Goal: Ask a question

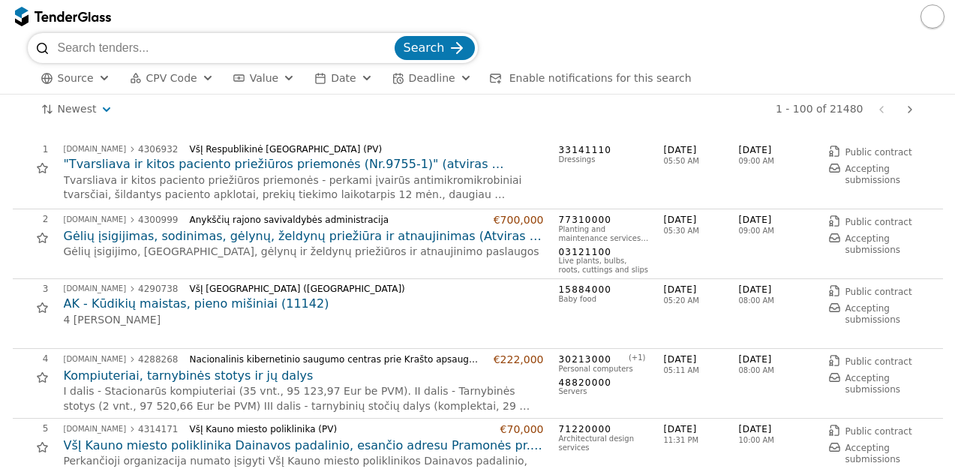
click at [214, 46] on input "search" at bounding box center [225, 48] width 334 height 30
click at [171, 78] on span "CPV Code" at bounding box center [171, 78] width 51 height 12
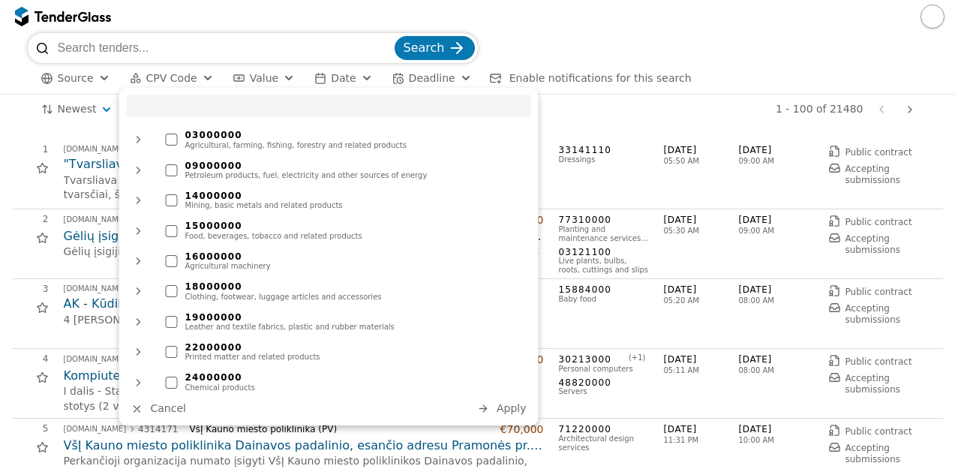
type input "ų"
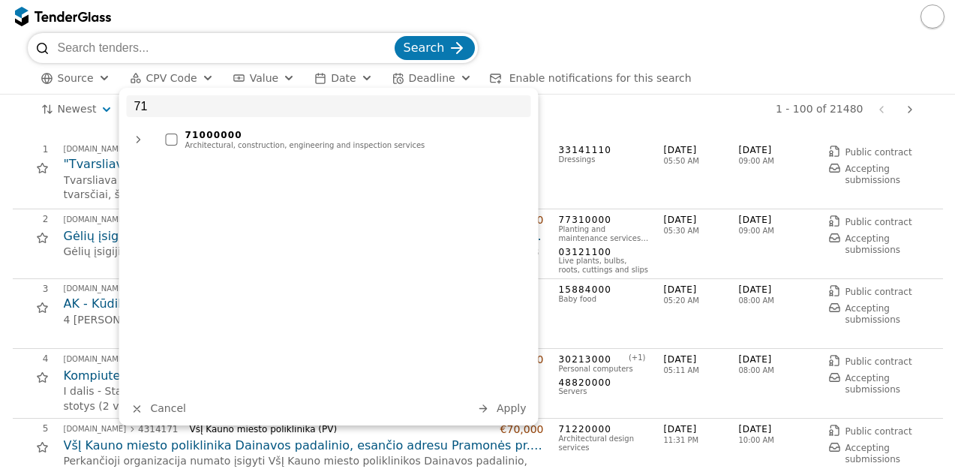
type input "71"
click at [187, 139] on div "71000000" at bounding box center [354, 135] width 338 height 10
click at [508, 412] on span "Apply" at bounding box center [511, 408] width 30 height 12
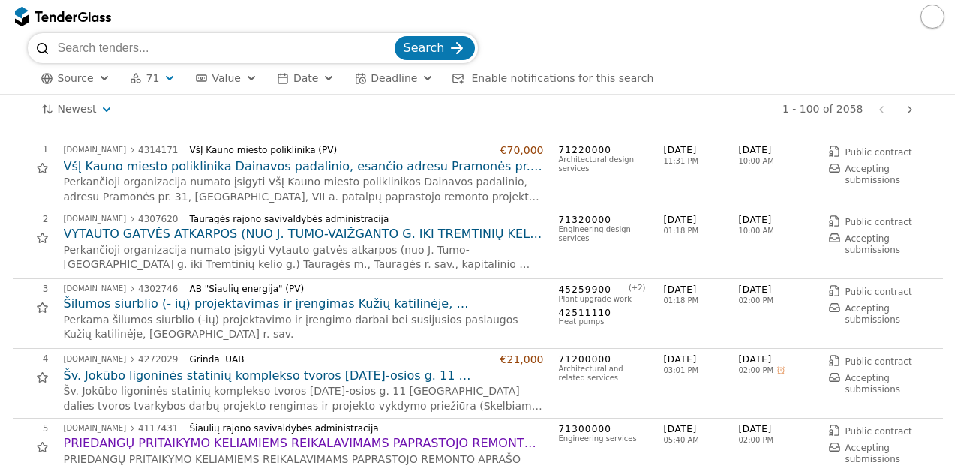
click at [354, 236] on h2 "VYTAUTO GATVĖS ATKARPOS (NUO J. TUMO-VAIŽGANTO G. IKI TREMTINIŲ KELIO G.) TAURA…" at bounding box center [304, 234] width 480 height 16
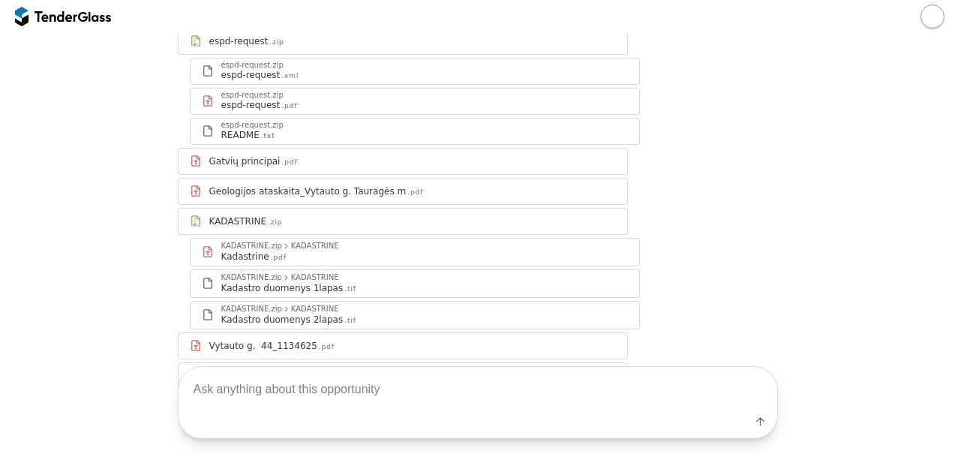
scroll to position [304, 0]
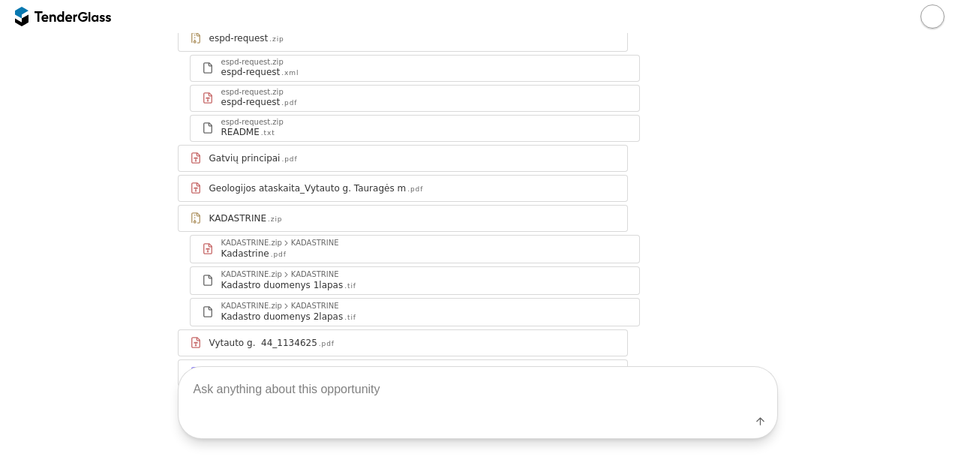
click at [510, 392] on textarea at bounding box center [477, 389] width 598 height 44
type textarea "kiek km gatve?"
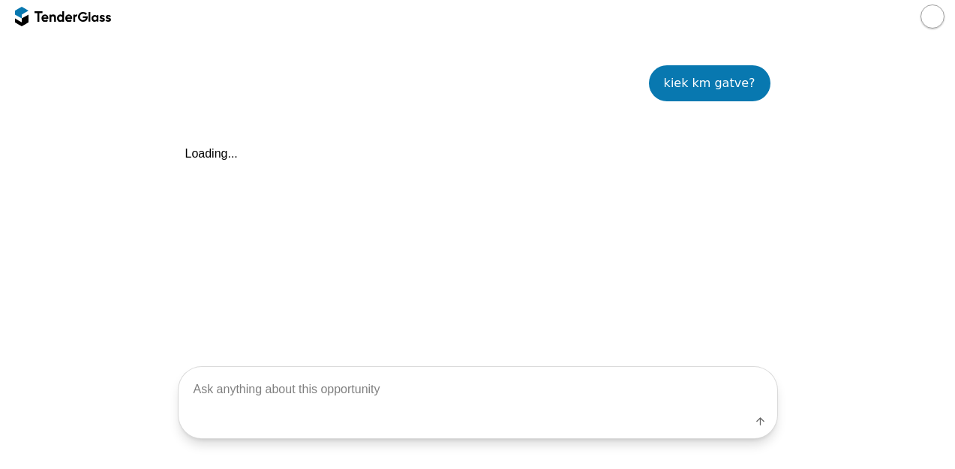
scroll to position [708, 0]
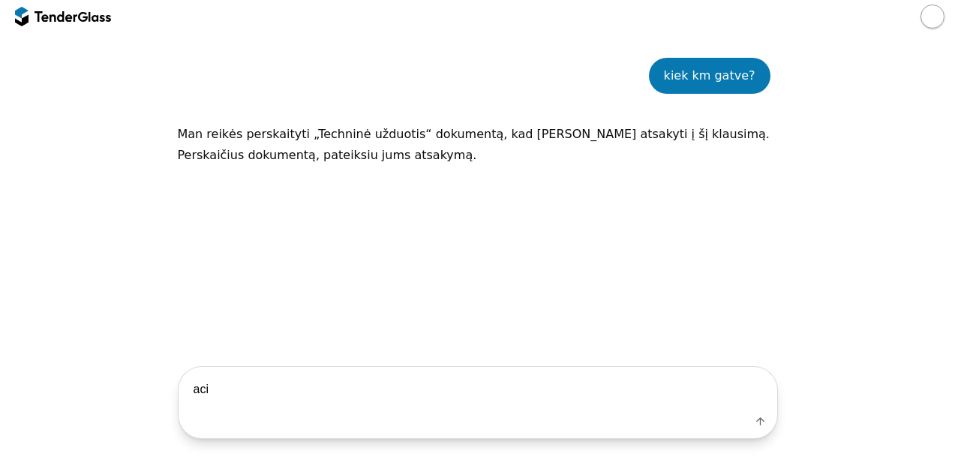
type textarea "aciu"
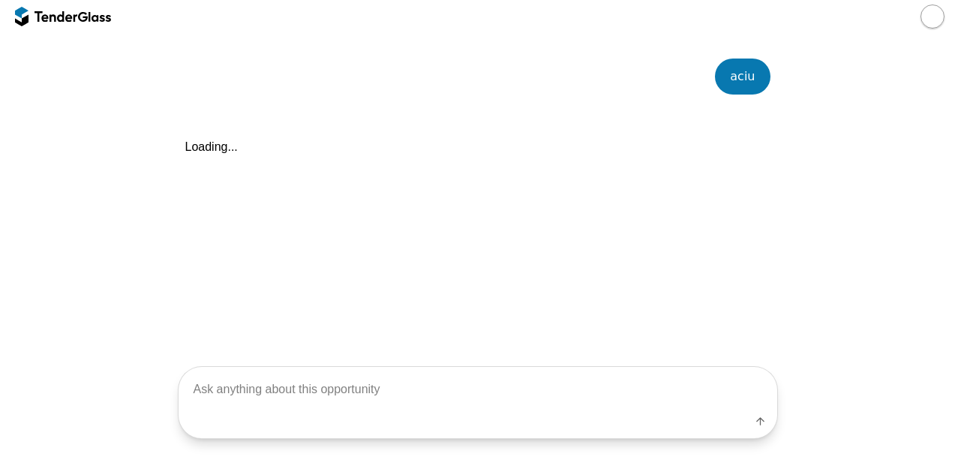
scroll to position [853, 0]
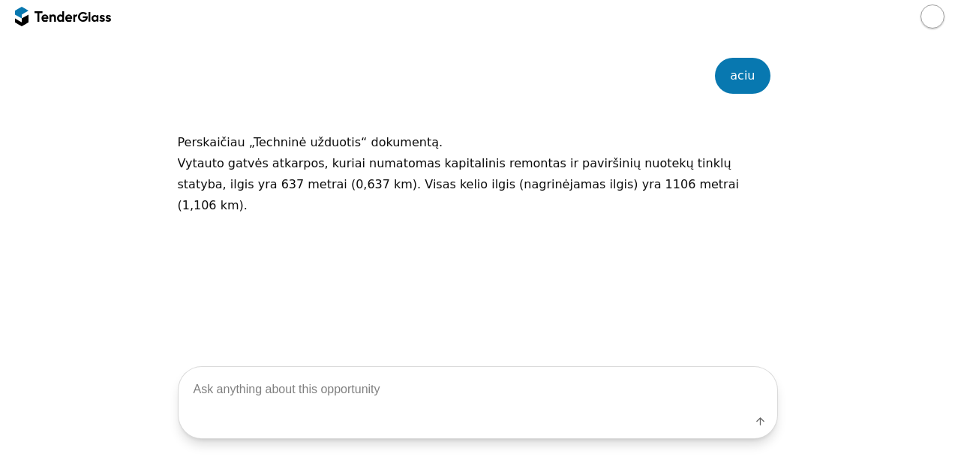
click at [451, 361] on div "Label" at bounding box center [477, 402] width 955 height 133
click at [450, 379] on textarea at bounding box center [477, 389] width 598 height 44
type textarea "ar yra parasyta pirkimo verte ar biudzetas/"
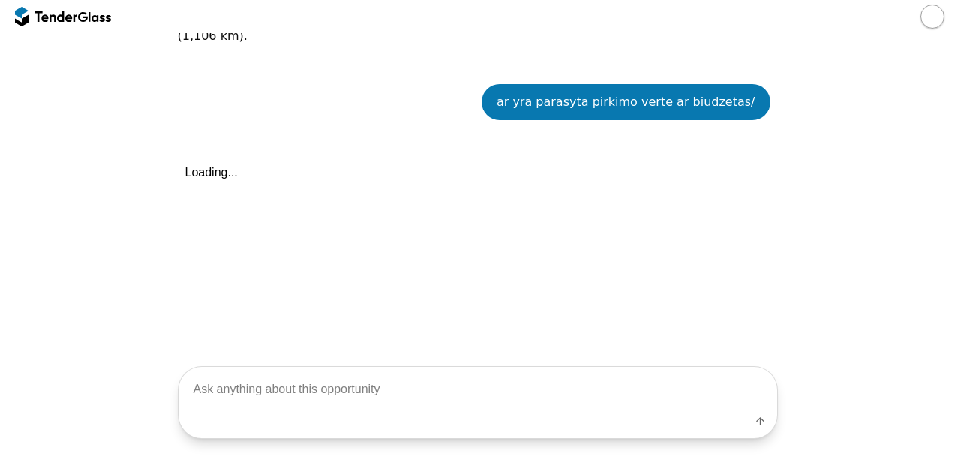
scroll to position [1028, 0]
